Goal: Find specific page/section: Find specific page/section

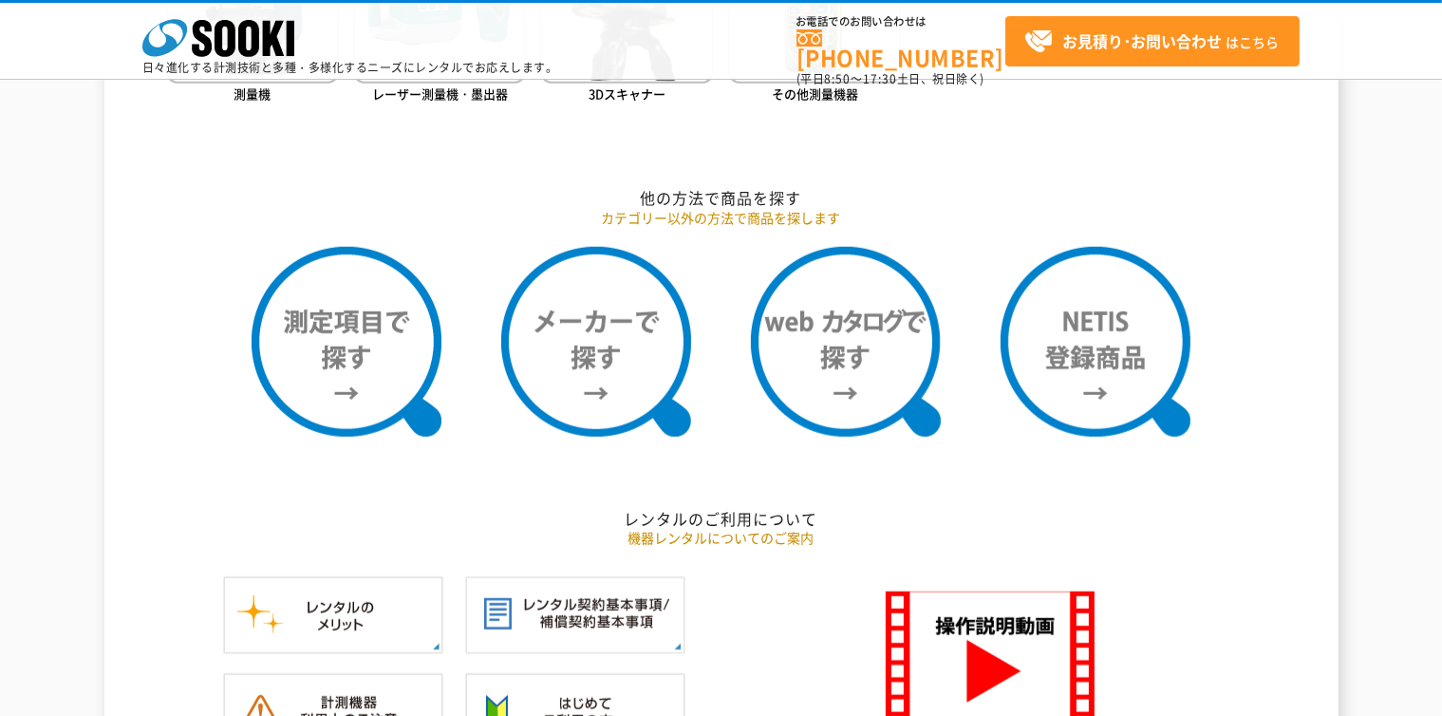
scroll to position [1502, 0]
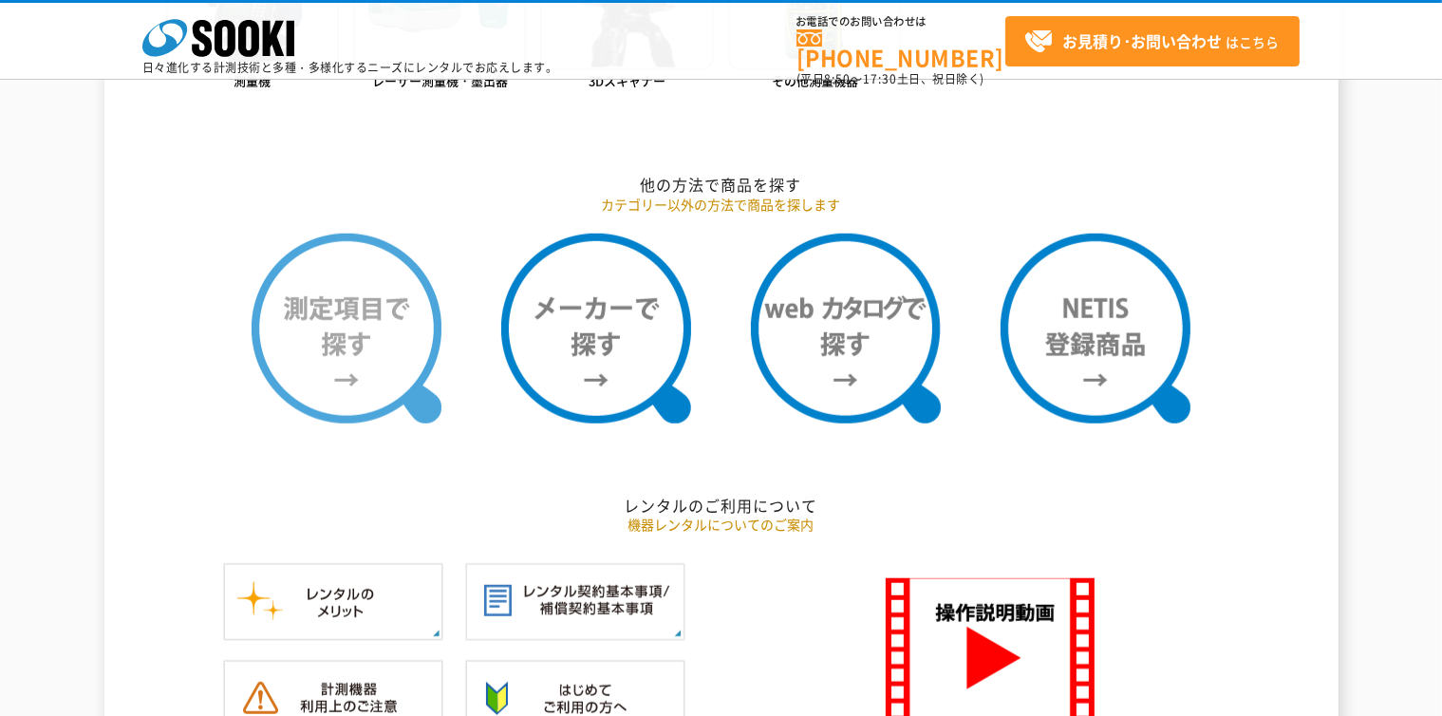
click at [378, 323] on img at bounding box center [347, 329] width 190 height 190
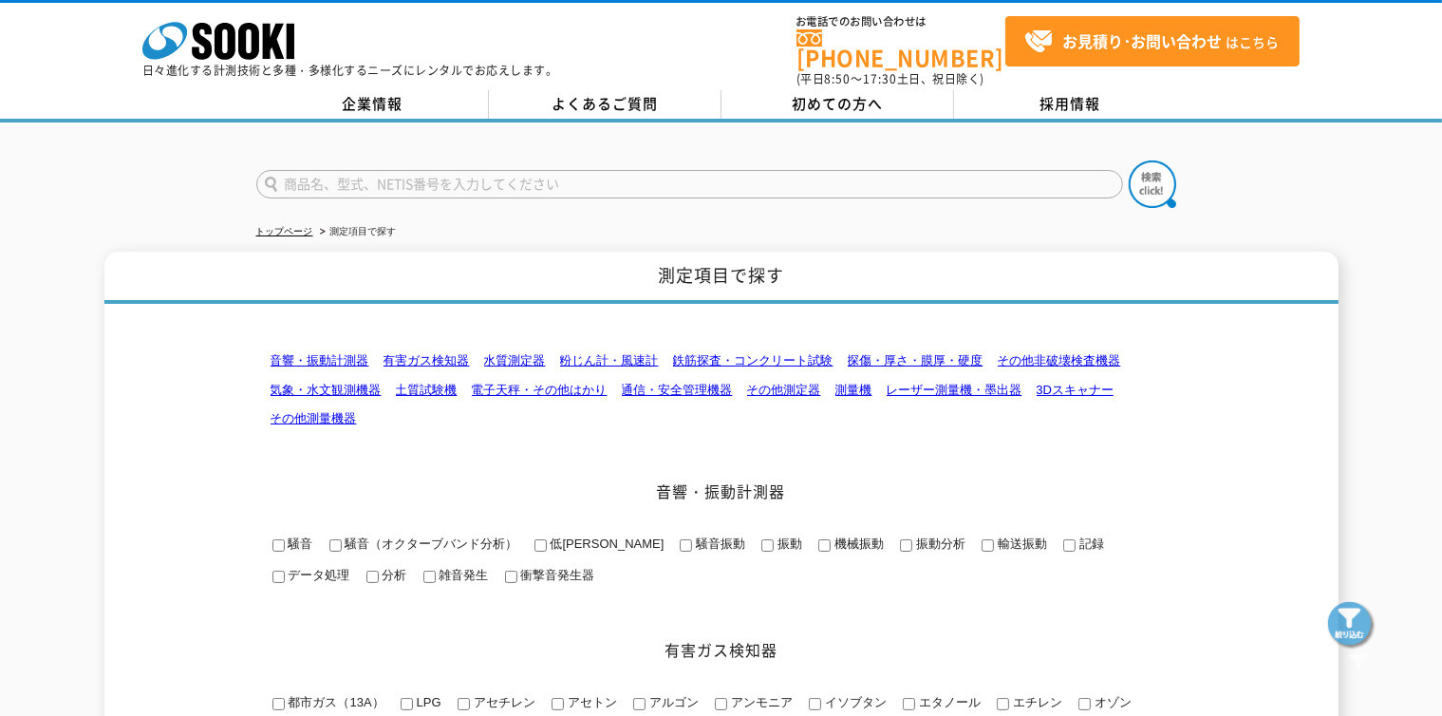
click at [421, 383] on link "土質試験機" at bounding box center [427, 390] width 62 height 14
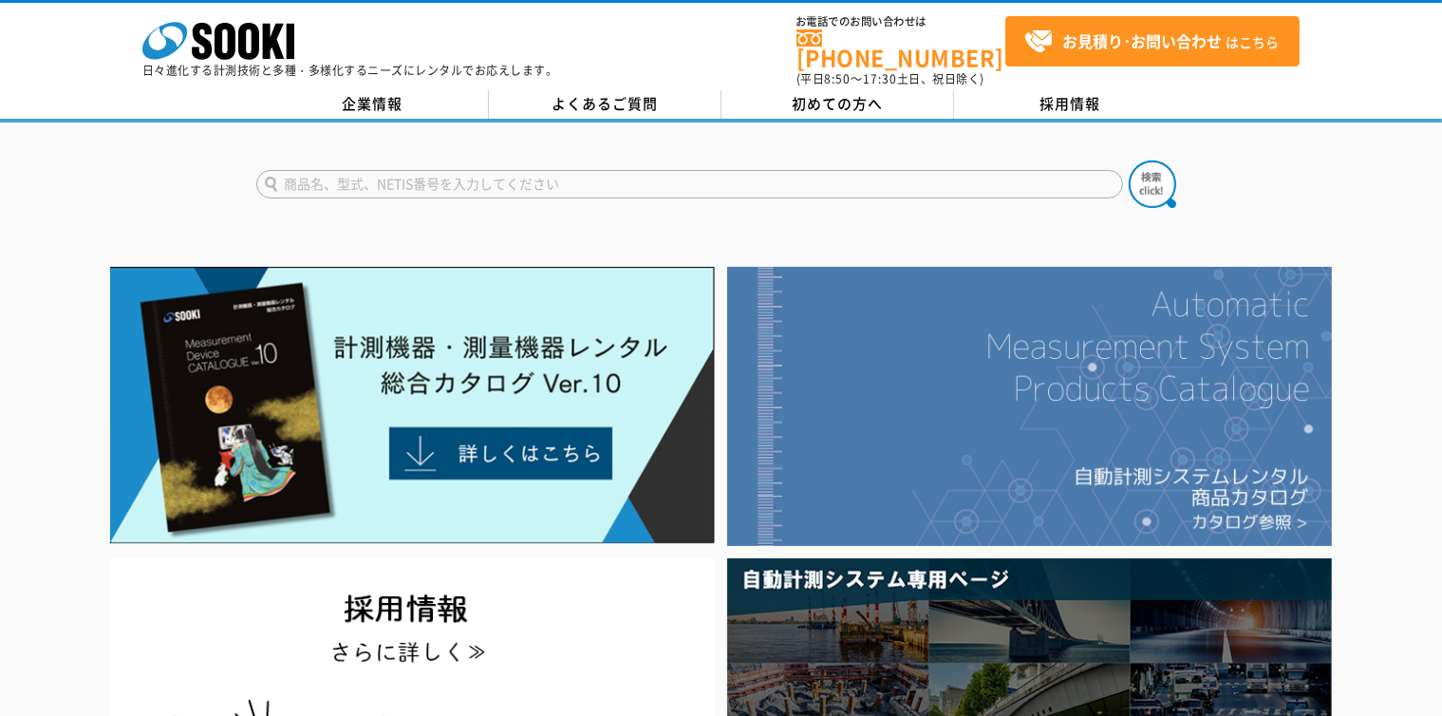
scroll to position [106, 0]
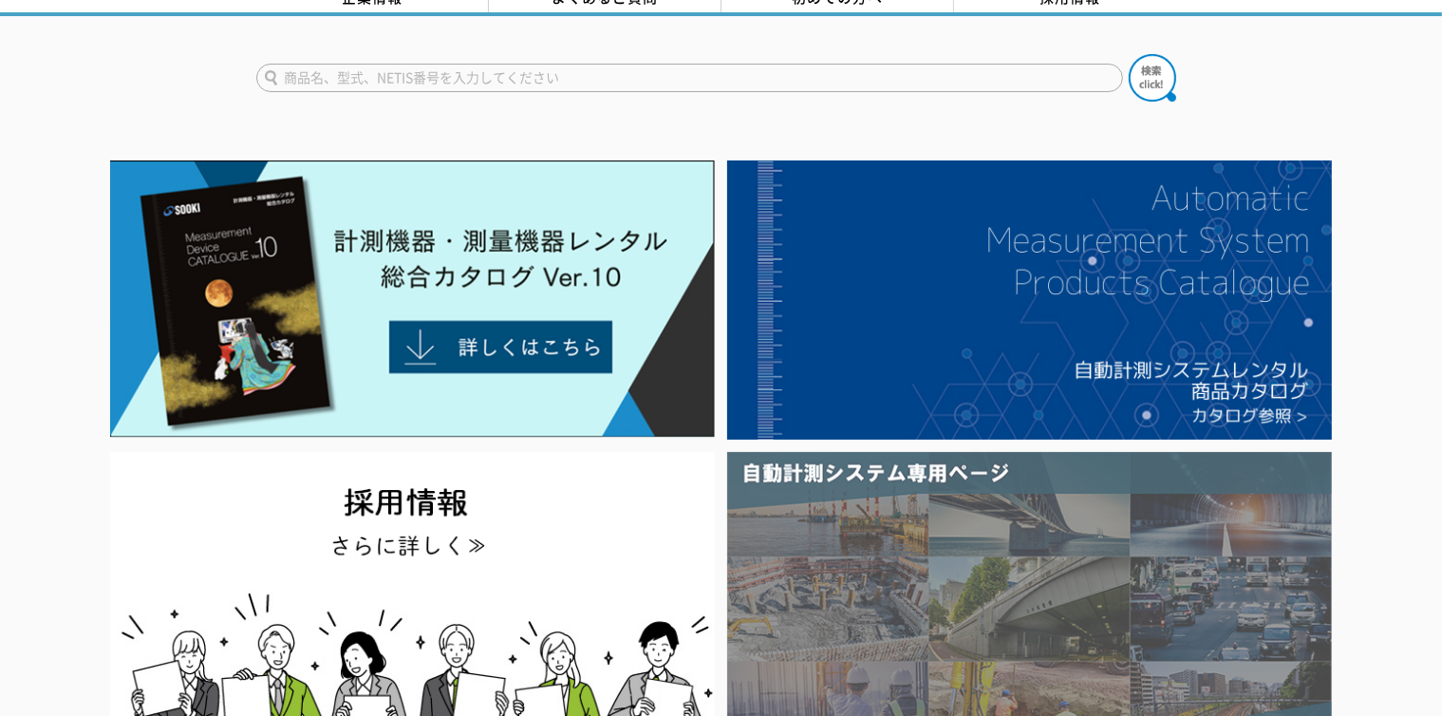
click at [892, 552] on img at bounding box center [1029, 609] width 605 height 314
